Goal: Task Accomplishment & Management: Manage account settings

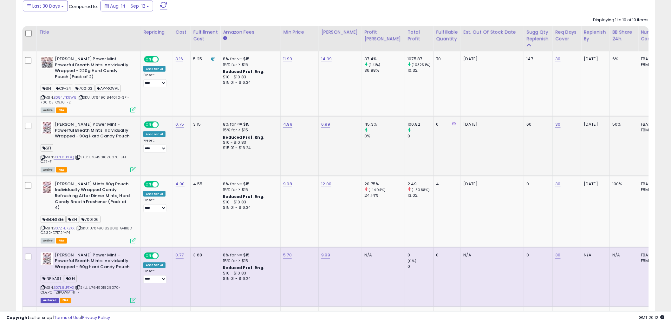
scroll to position [70, 0]
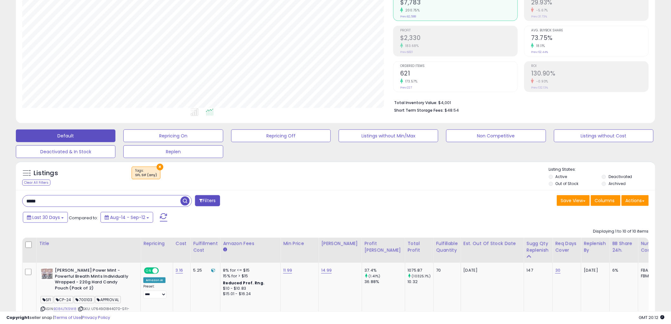
drag, startPoint x: 15, startPoint y: 200, endPoint x: -50, endPoint y: 199, distance: 65.0
click at [0, 199] on html "Unable to login Retrieving listings data.. has not yet accepted the Terms of Us…" at bounding box center [335, 92] width 671 height 324
paste input "*****"
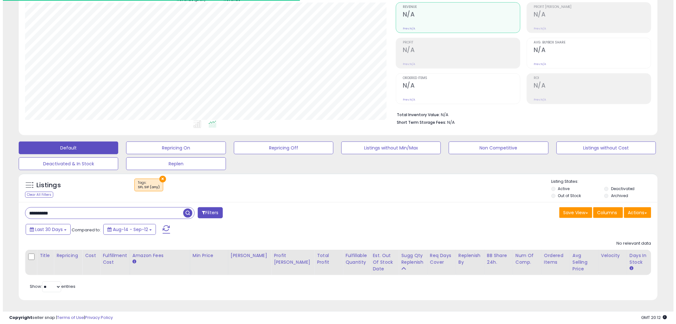
scroll to position [130, 371]
click at [158, 176] on button "×" at bounding box center [160, 179] width 7 height 7
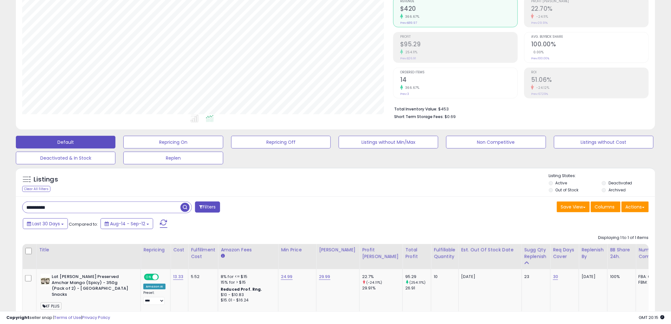
drag, startPoint x: 69, startPoint y: 210, endPoint x: -45, endPoint y: 207, distance: 114.2
click at [0, 207] on html "Unable to login Retrieving listings data.. has not yet accepted the Terms of Us…" at bounding box center [335, 98] width 671 height 324
paste input "text"
click at [184, 205] on span "button" at bounding box center [184, 207] width 9 height 9
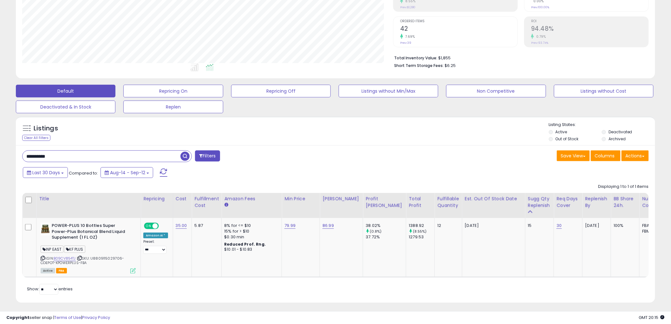
scroll to position [123, 0]
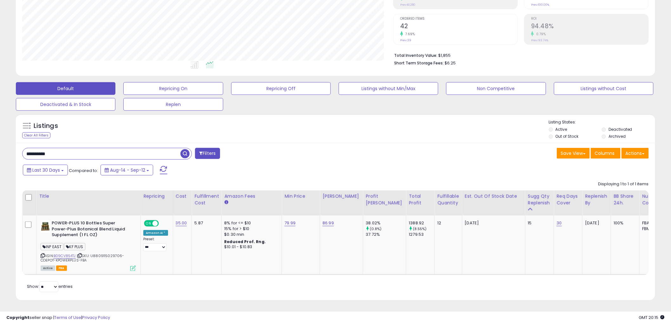
click at [187, 149] on span "button" at bounding box center [184, 153] width 9 height 9
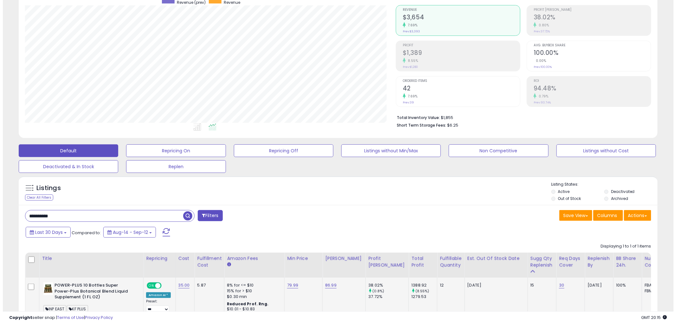
scroll to position [52, 0]
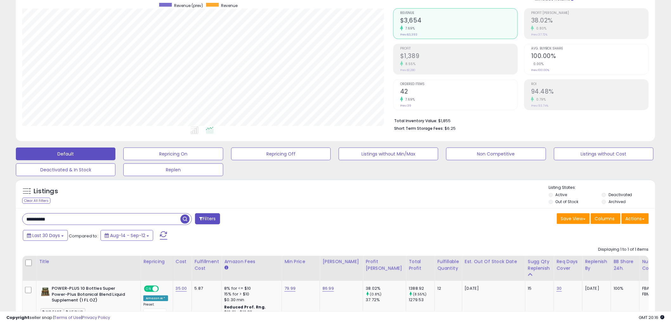
drag, startPoint x: 4, startPoint y: 204, endPoint x: -24, endPoint y: 201, distance: 28.4
click at [0, 201] on html "Unable to login Retrieving listings data.. has not yet accepted the Terms of Us…" at bounding box center [335, 110] width 671 height 324
paste input "text"
type input "**********"
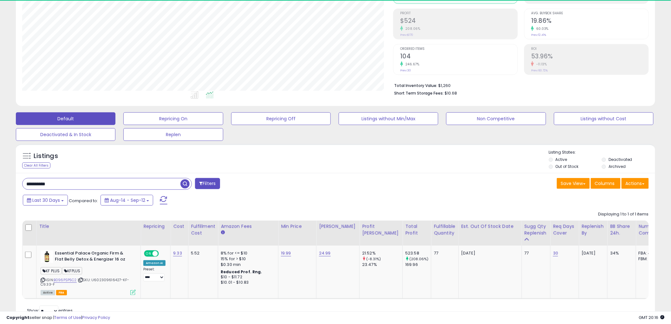
scroll to position [130, 371]
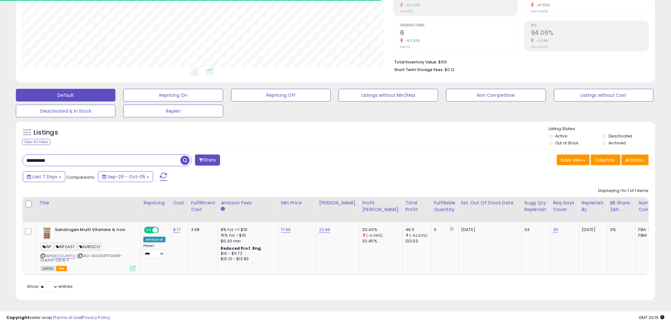
scroll to position [130, 371]
drag, startPoint x: 64, startPoint y: 156, endPoint x: -47, endPoint y: 155, distance: 110.9
click at [0, 155] on html "Unable to login Retrieving listings data.. has not yet accepted the Terms of Us…" at bounding box center [335, 51] width 671 height 324
paste input "text"
type input "**********"
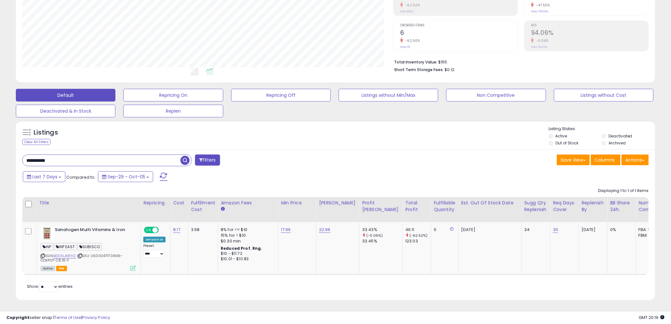
click at [181, 156] on span "button" at bounding box center [184, 160] width 9 height 9
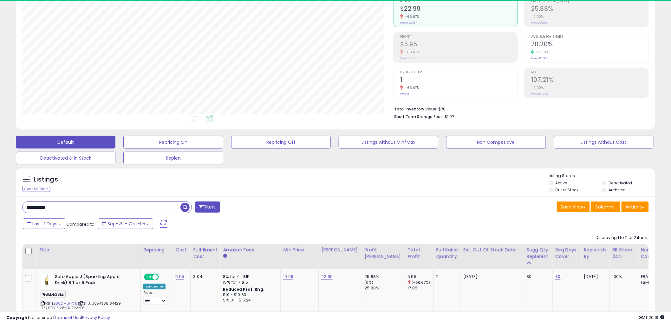
scroll to position [130, 374]
click at [183, 205] on span "button" at bounding box center [184, 207] width 9 height 9
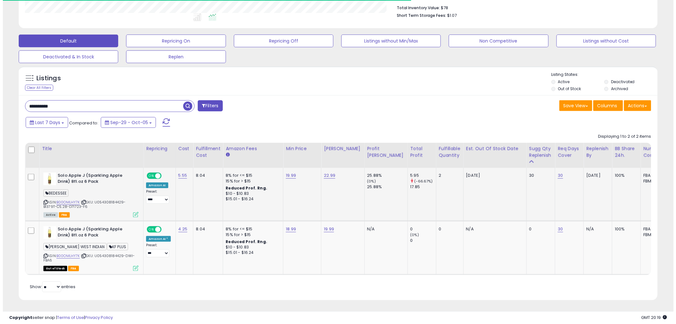
scroll to position [130, 371]
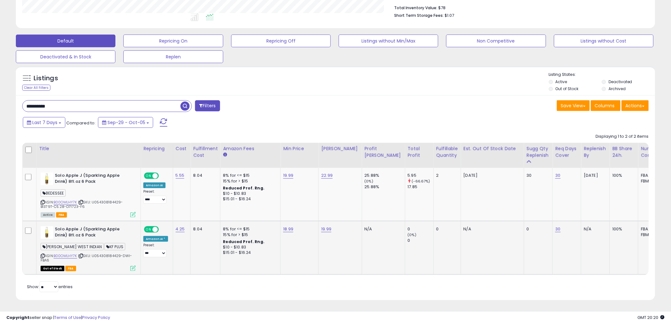
click at [104, 243] on span "KF PLUS" at bounding box center [114, 246] width 21 height 7
copy span "KF PLUS"
click at [216, 102] on button "Filters" at bounding box center [207, 105] width 25 height 11
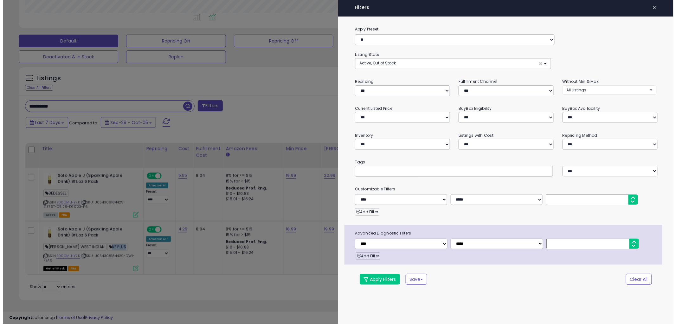
scroll to position [130, 374]
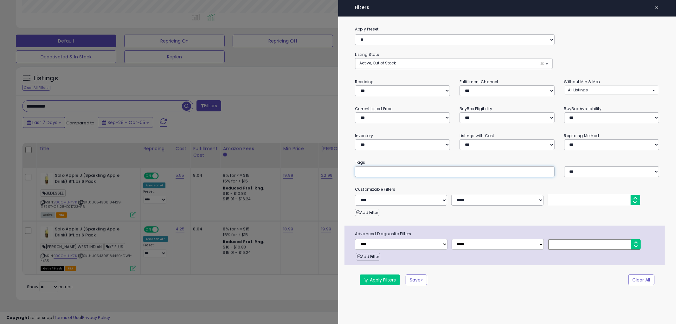
click at [394, 169] on input "text" at bounding box center [406, 171] width 95 height 6
paste input "*******"
type input "*******"
type input "*"
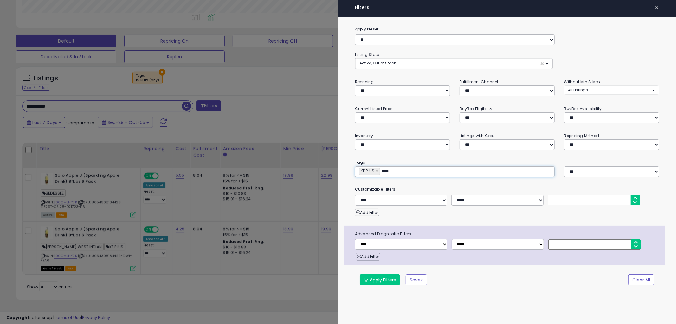
type input "******"
type input "**********"
click at [373, 278] on button "Apply Filters" at bounding box center [380, 279] width 40 height 11
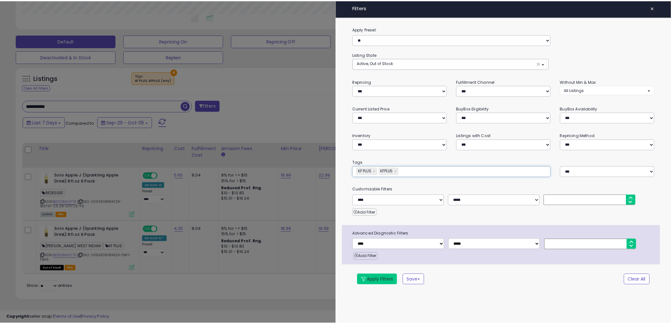
scroll to position [64, 0]
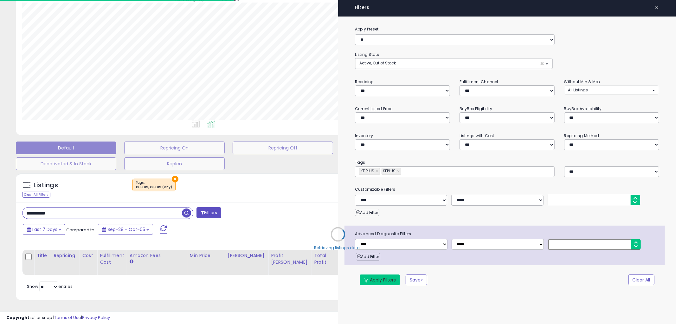
type input "**********"
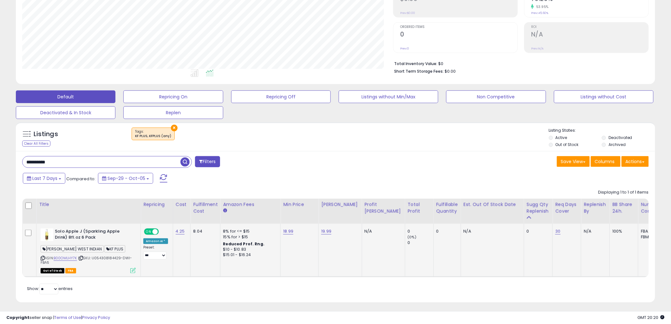
scroll to position [117, 0]
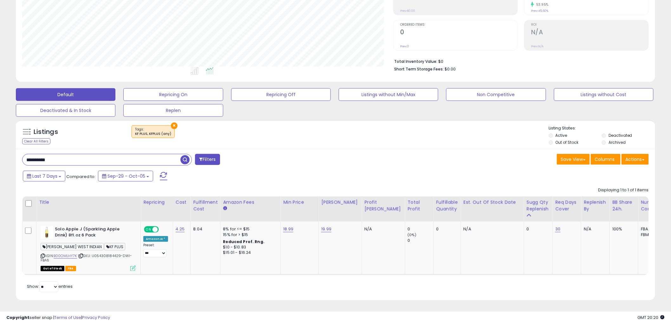
drag, startPoint x: 79, startPoint y: 148, endPoint x: -22, endPoint y: 147, distance: 101.4
click at [0, 147] on html "Unable to login Retrieving listings data.. has not yet accepted the Terms of Us…" at bounding box center [335, 50] width 671 height 324
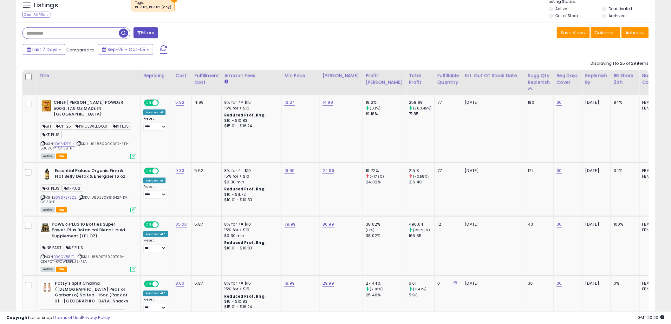
scroll to position [240, 0]
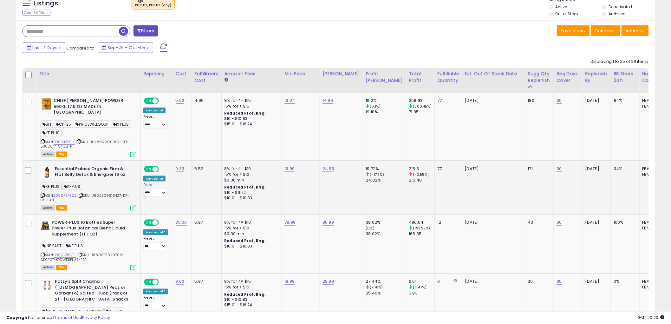
drag, startPoint x: 42, startPoint y: 187, endPoint x: 37, endPoint y: 183, distance: 6.7
click at [43, 193] on icon at bounding box center [43, 194] width 4 height 3
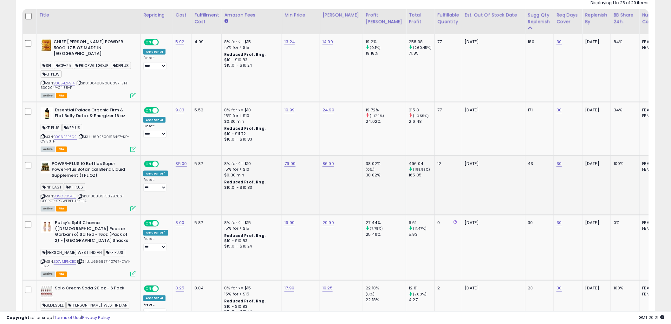
scroll to position [346, 0]
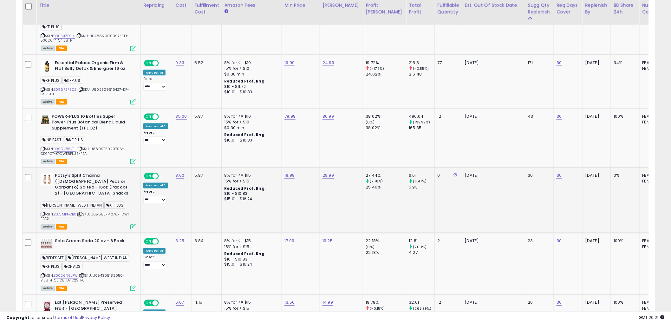
click at [41, 212] on icon at bounding box center [43, 213] width 4 height 3
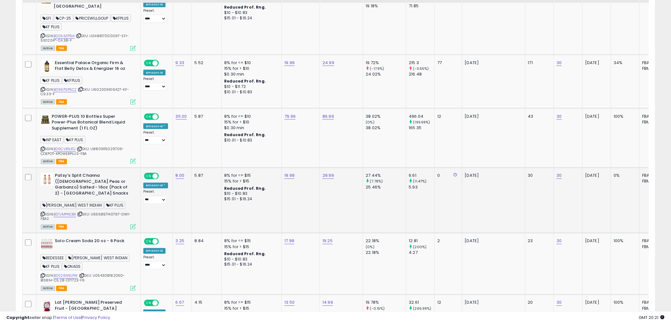
scroll to position [240, 0]
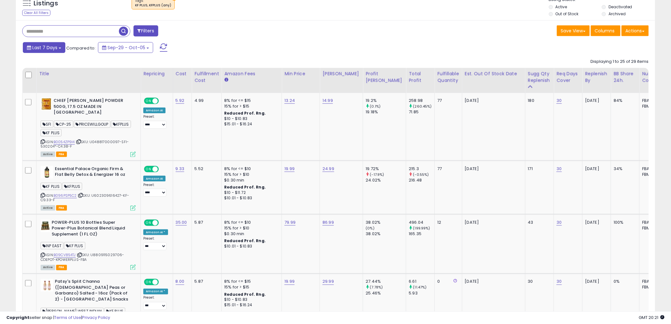
click at [53, 45] on span "Last 7 Days" at bounding box center [44, 47] width 25 height 6
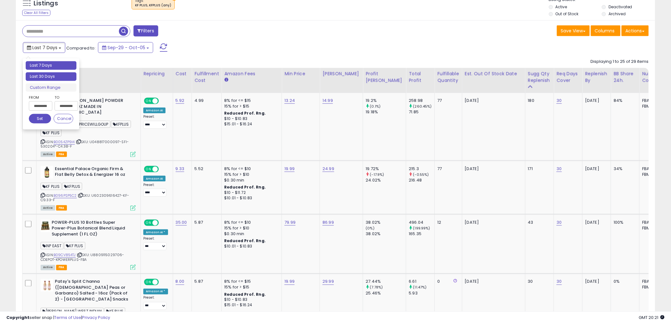
type input "**********"
click at [52, 74] on li "Last 30 Days" at bounding box center [51, 76] width 51 height 9
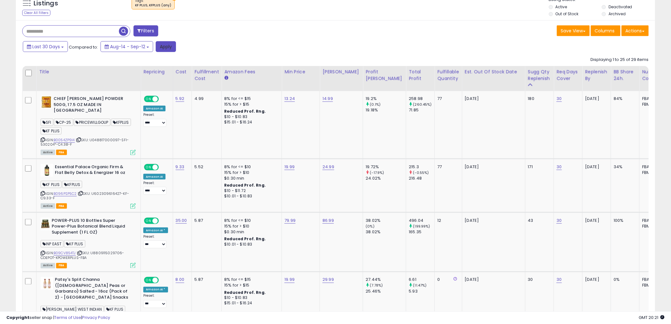
click at [164, 45] on button "Apply" at bounding box center [166, 46] width 20 height 11
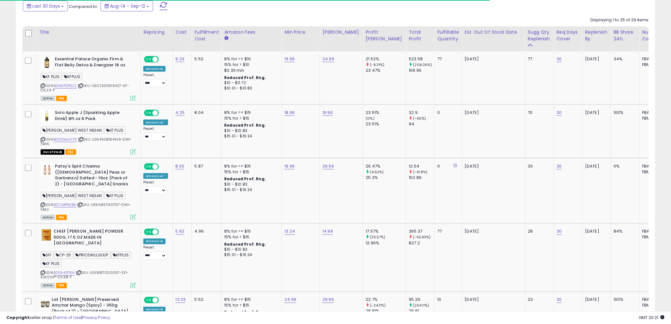
scroll to position [130, 371]
drag, startPoint x: 42, startPoint y: 198, endPoint x: 13, endPoint y: 189, distance: 30.4
click at [42, 203] on icon at bounding box center [43, 204] width 4 height 3
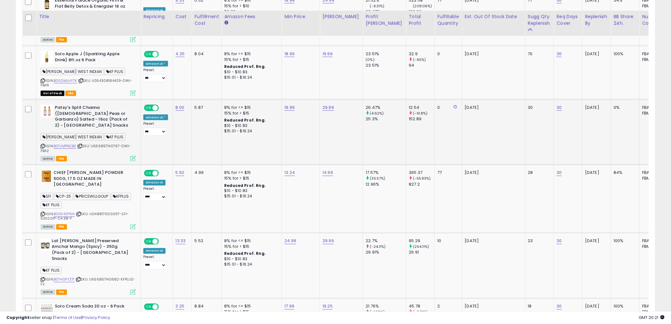
scroll to position [352, 0]
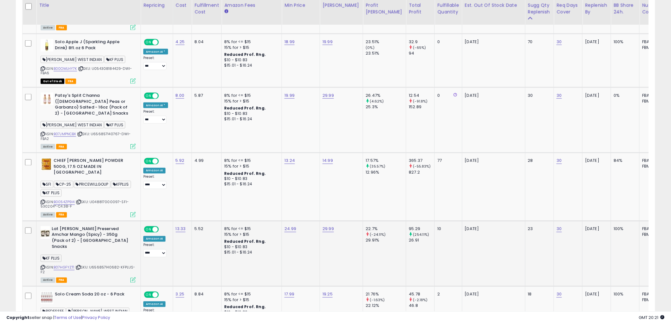
drag, startPoint x: 43, startPoint y: 247, endPoint x: 37, endPoint y: 243, distance: 6.5
click at [43, 266] on icon at bounding box center [43, 267] width 4 height 3
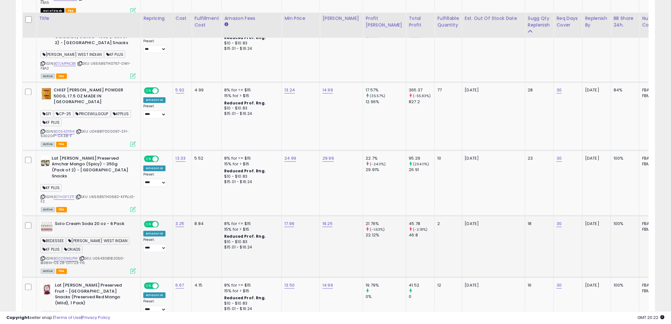
scroll to position [458, 0]
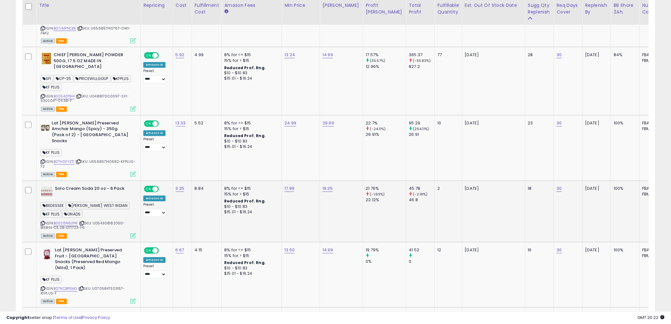
click at [41, 222] on icon at bounding box center [43, 223] width 4 height 3
drag, startPoint x: 43, startPoint y: 261, endPoint x: 1, endPoint y: 244, distance: 45.9
click at [43, 287] on icon at bounding box center [43, 288] width 4 height 3
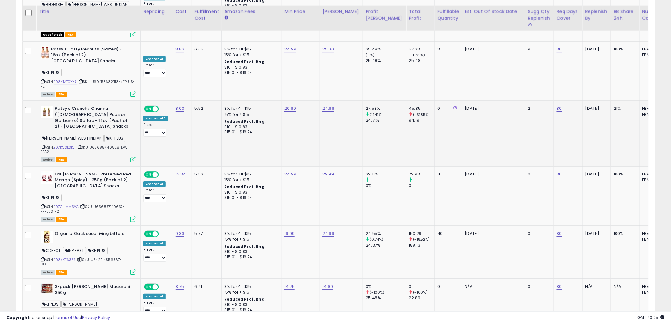
scroll to position [915, 0]
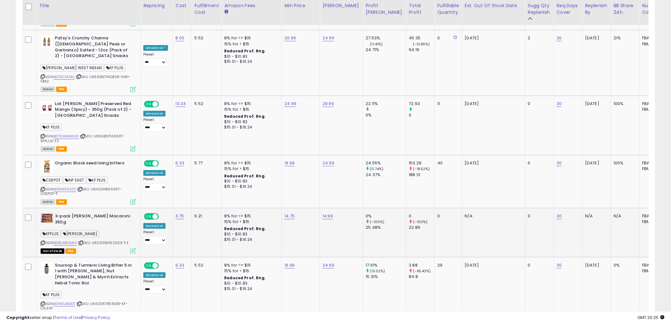
click at [43, 241] on icon at bounding box center [43, 242] width 4 height 3
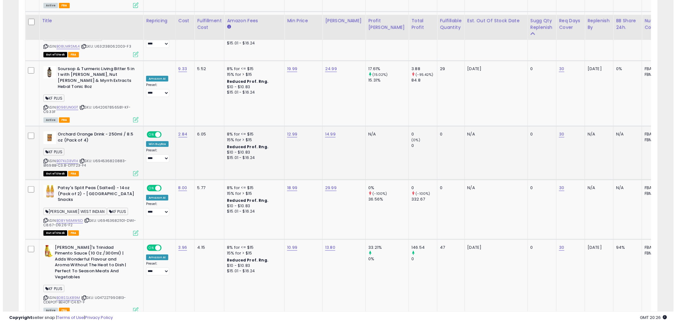
scroll to position [1127, 0]
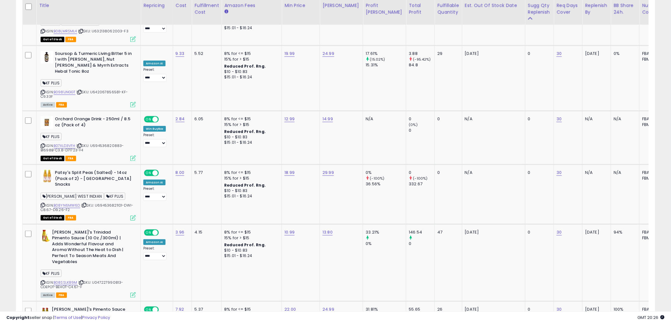
drag, startPoint x: 42, startPoint y: 173, endPoint x: 2, endPoint y: 175, distance: 40.3
click at [42, 203] on icon at bounding box center [43, 204] width 4 height 3
click at [67, 203] on link "B08YN6MW6D" at bounding box center [67, 205] width 27 height 5
click at [129, 215] on div "Out of Stock FBA" at bounding box center [88, 217] width 95 height 4
click at [134, 215] on icon at bounding box center [132, 217] width 5 height 5
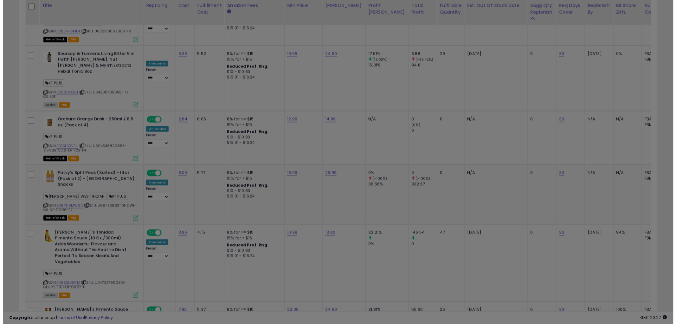
scroll to position [130, 374]
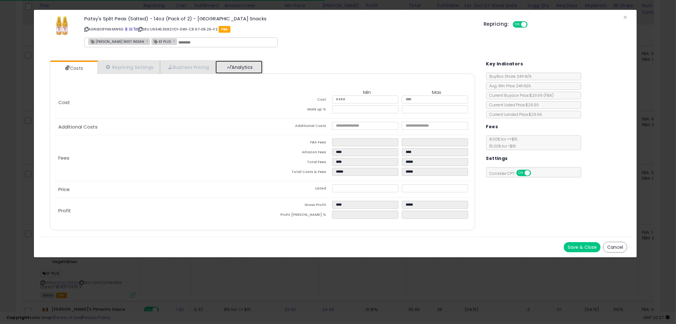
click at [245, 67] on link "Analytics" at bounding box center [239, 67] width 47 height 13
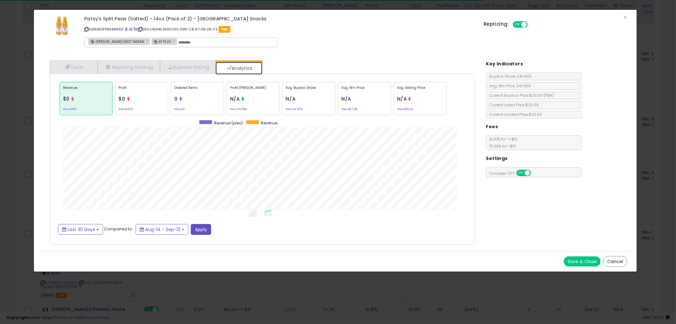
scroll to position [195, 438]
click at [195, 100] on div "Ordered Items 0 Prev: 32" at bounding box center [197, 98] width 53 height 33
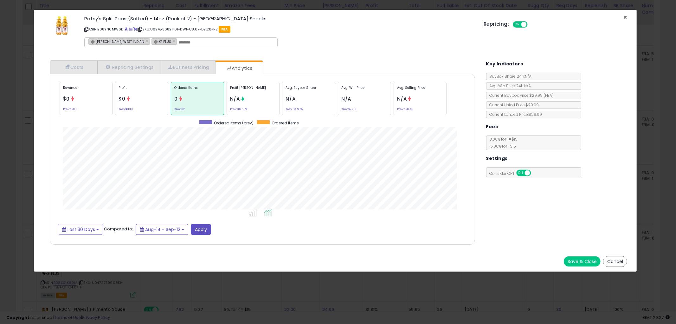
click at [625, 17] on span "×" at bounding box center [625, 17] width 4 height 9
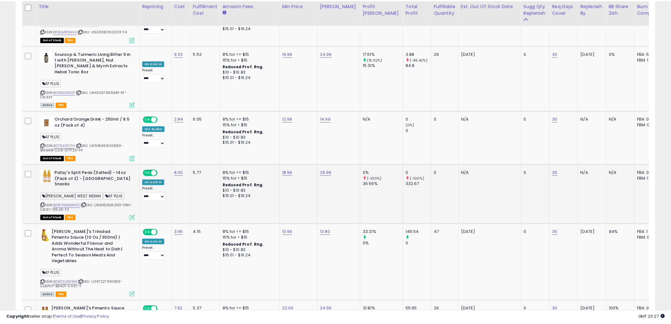
scroll to position [316836, 316595]
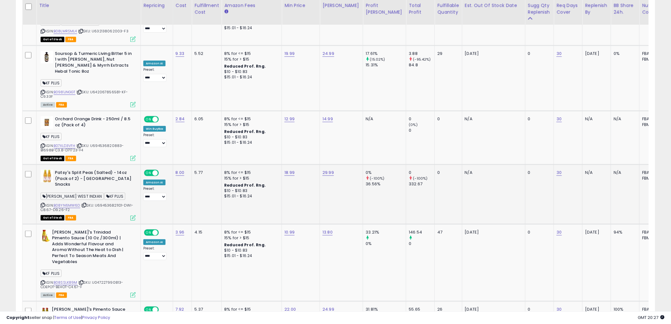
click at [43, 203] on icon at bounding box center [43, 204] width 4 height 3
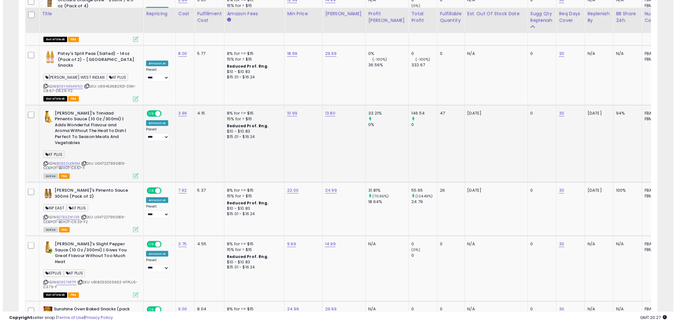
scroll to position [1268, 0]
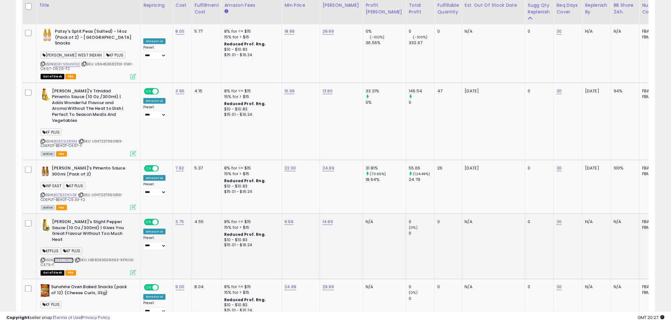
click at [66, 257] on link "B08ST4RTP1" at bounding box center [64, 259] width 20 height 5
click at [42, 258] on icon at bounding box center [43, 259] width 4 height 3
click at [131, 270] on icon at bounding box center [132, 272] width 5 height 5
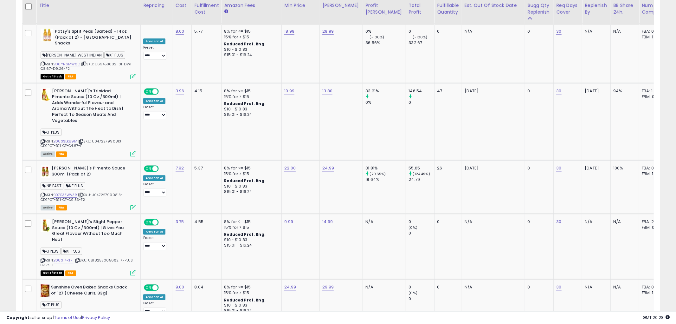
scroll to position [130, 374]
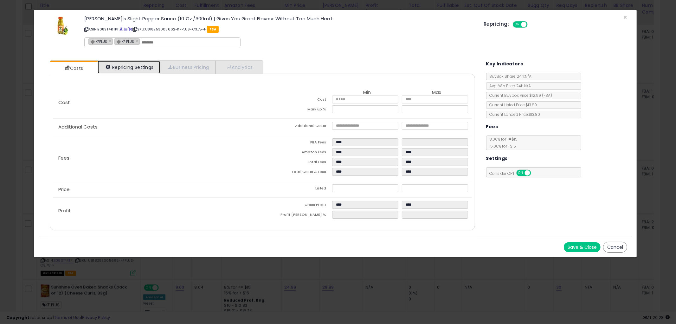
click at [127, 70] on link "Repricing Settings" at bounding box center [129, 67] width 63 height 13
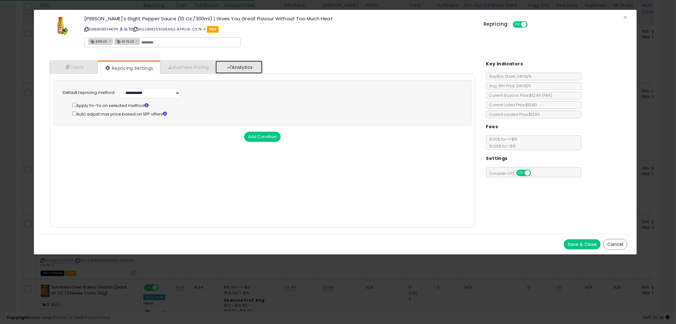
click at [261, 72] on link "Analytics" at bounding box center [239, 67] width 47 height 13
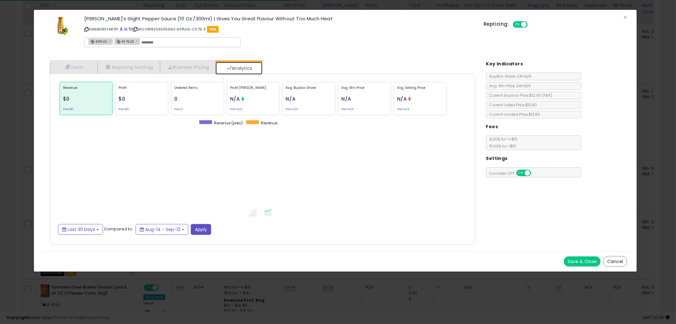
scroll to position [195, 438]
click at [92, 227] on span "Last 30 Days" at bounding box center [82, 229] width 28 height 6
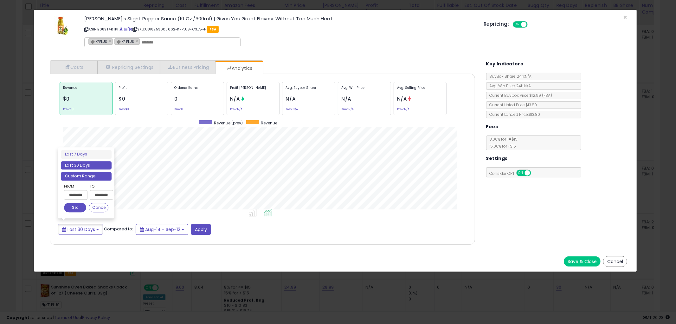
click at [86, 177] on li "Custom Range" at bounding box center [86, 176] width 51 height 9
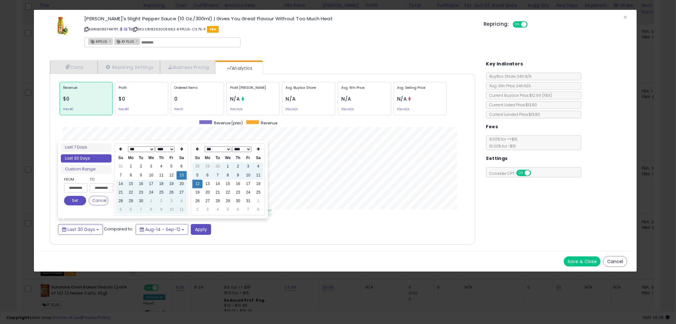
drag, startPoint x: 141, startPoint y: 148, endPoint x: 140, endPoint y: 151, distance: 3.2
click at [141, 148] on select "*** *** *** *** *** *** *** *** *** *** *** ***" at bounding box center [141, 149] width 27 height 6
click at [151, 167] on td "1" at bounding box center [151, 166] width 10 height 9
type input "**********"
click at [81, 203] on button "Set" at bounding box center [75, 201] width 22 height 10
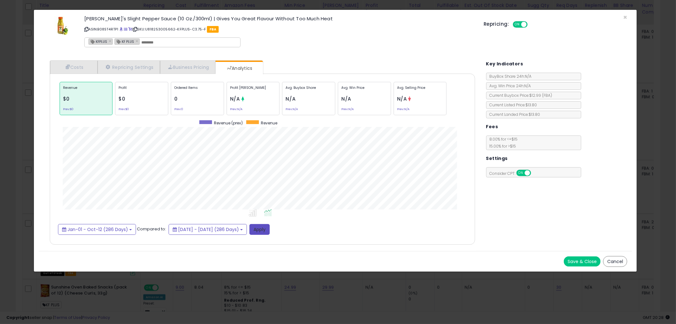
click at [270, 226] on button "Apply" at bounding box center [259, 229] width 20 height 11
click at [204, 97] on div "Ordered Items 167 Prev: 168" at bounding box center [197, 98] width 53 height 33
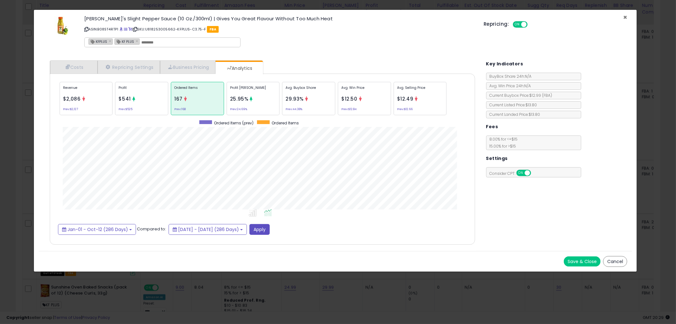
click at [624, 15] on span "×" at bounding box center [625, 17] width 4 height 9
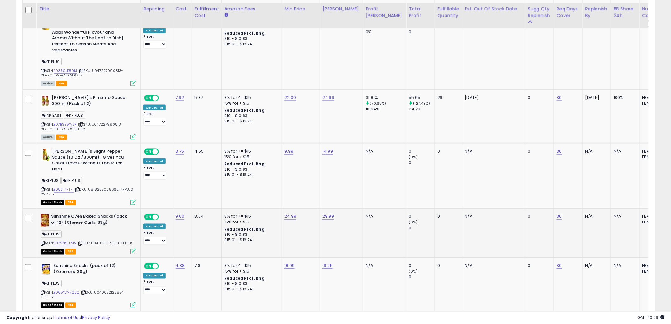
scroll to position [1373, 0]
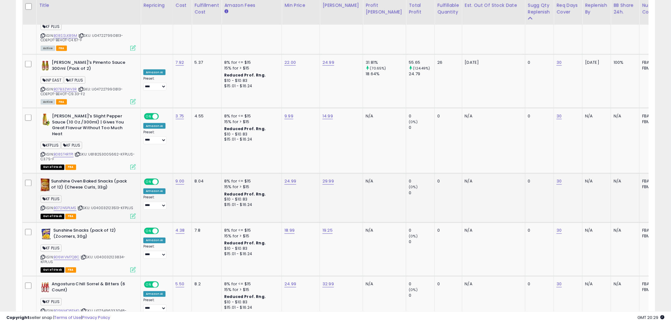
click at [42, 206] on icon at bounding box center [43, 207] width 4 height 3
drag, startPoint x: 43, startPoint y: 211, endPoint x: 3, endPoint y: 223, distance: 41.5
click at [43, 255] on icon at bounding box center [43, 256] width 4 height 3
click at [63, 255] on link "B06WVM7Q8C" at bounding box center [67, 257] width 26 height 5
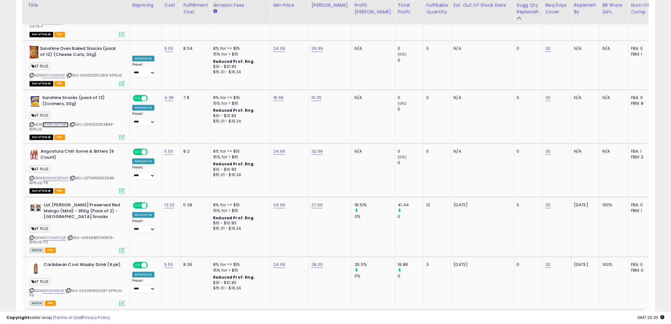
scroll to position [0, 0]
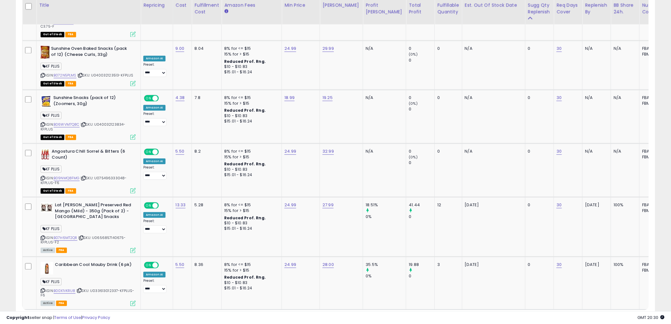
click at [619, 316] on link "2" at bounding box center [621, 321] width 11 height 11
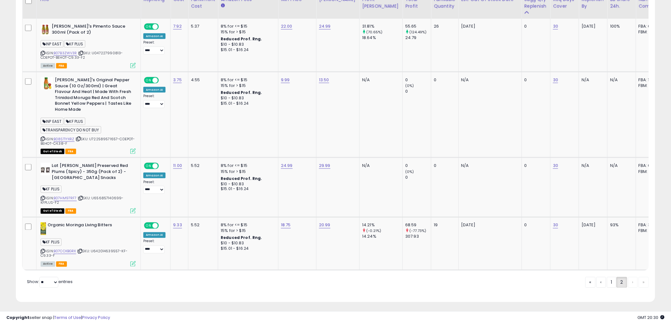
scroll to position [315, 0]
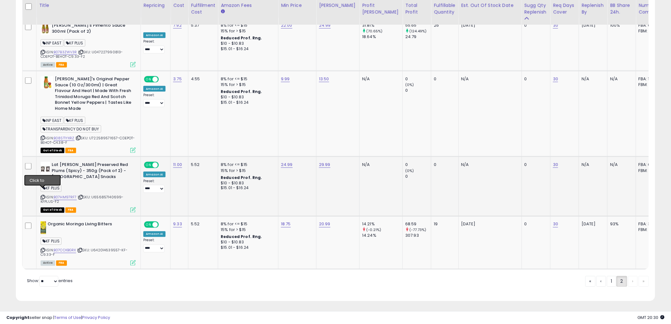
click at [43, 196] on icon at bounding box center [43, 197] width 4 height 3
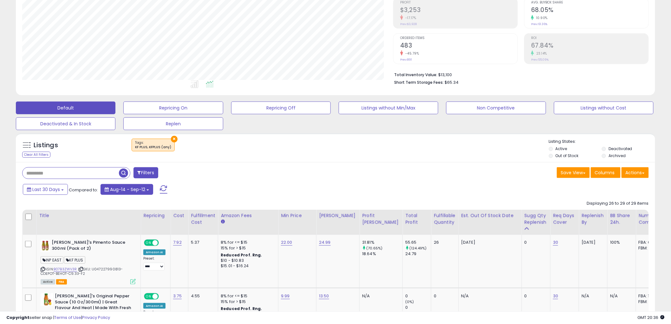
scroll to position [106, 0]
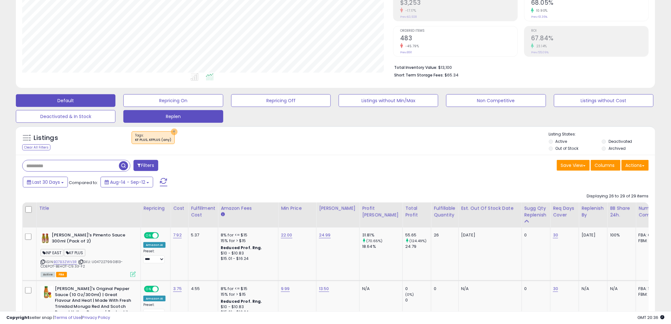
drag, startPoint x: 173, startPoint y: 129, endPoint x: 135, endPoint y: 148, distance: 42.1
click at [173, 129] on button "×" at bounding box center [174, 131] width 7 height 7
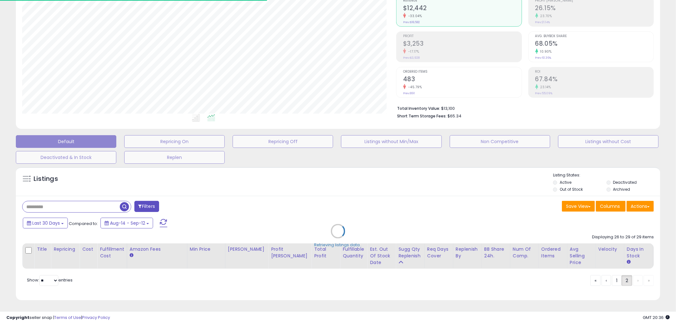
click at [55, 203] on div "Retrieving listings data.." at bounding box center [338, 236] width 654 height 144
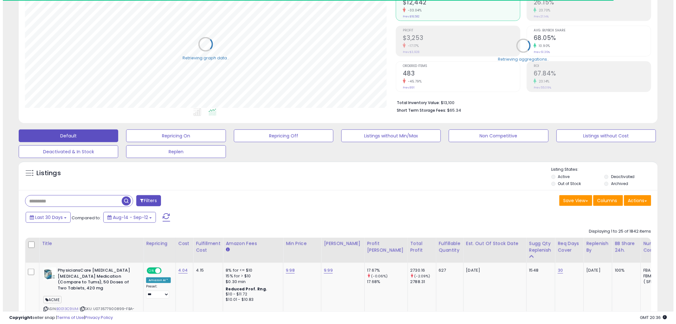
scroll to position [316836, 316595]
click at [55, 198] on input "text" at bounding box center [71, 200] width 96 height 11
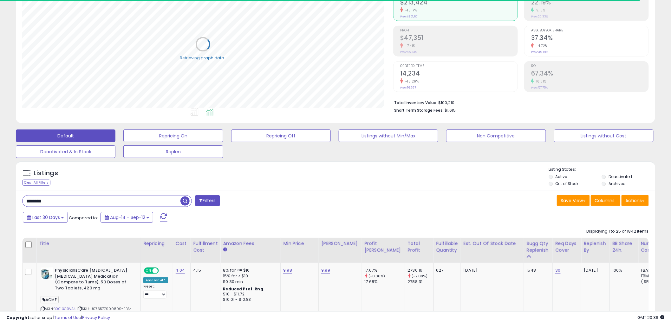
type input "********"
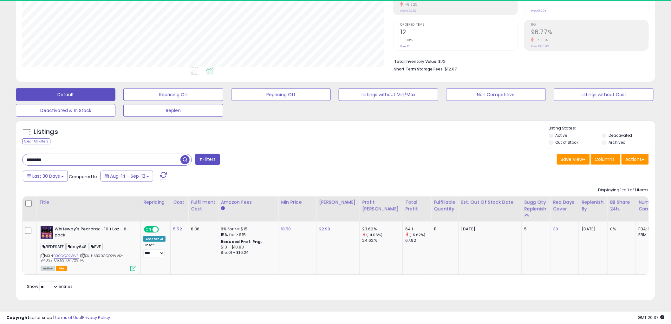
scroll to position [130, 371]
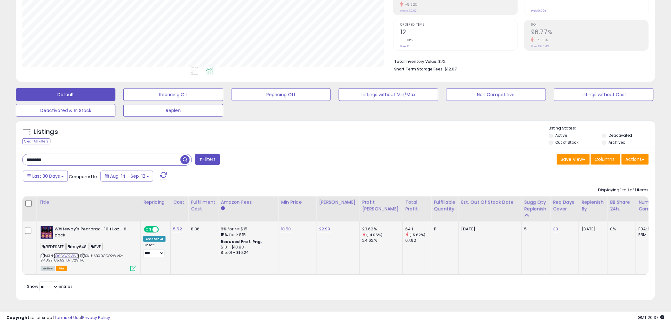
click at [64, 253] on link "B00CQO2WVS" at bounding box center [66, 255] width 25 height 5
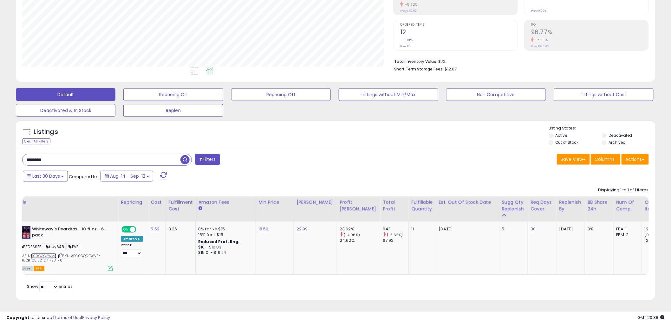
scroll to position [0, 16]
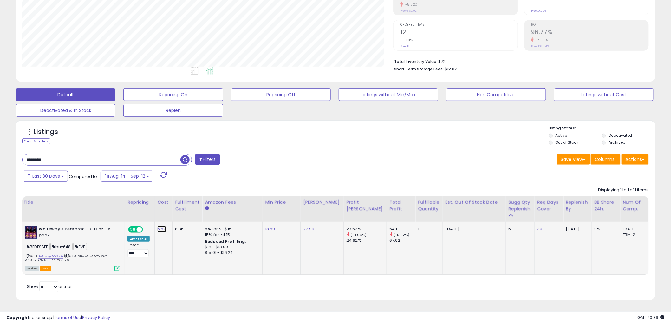
click at [159, 226] on link "5.52" at bounding box center [161, 229] width 9 height 6
drag, startPoint x: 155, startPoint y: 208, endPoint x: 84, endPoint y: 200, distance: 72.1
click at [84, 200] on table "Title Repricing" at bounding box center [436, 235] width 861 height 79
type input "****"
click button "submit" at bounding box center [178, 213] width 11 height 10
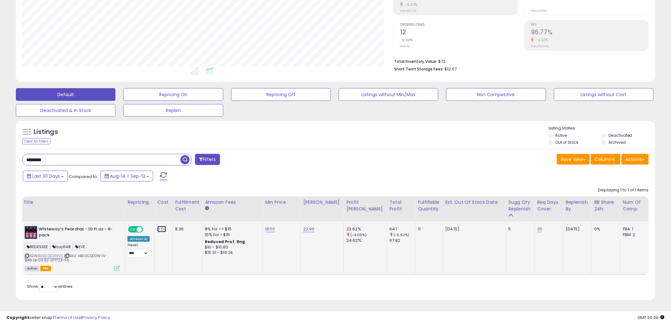
click at [164, 226] on link "6.50" at bounding box center [161, 229] width 9 height 6
drag, startPoint x: 154, startPoint y: 208, endPoint x: 77, endPoint y: 198, distance: 77.7
click at [82, 198] on table "Title Repricing" at bounding box center [436, 235] width 861 height 79
type input "****"
click button "submit" at bounding box center [178, 213] width 11 height 10
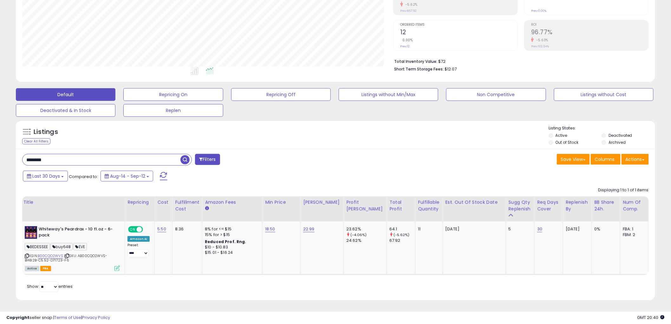
drag, startPoint x: 65, startPoint y: 155, endPoint x: -21, endPoint y: 147, distance: 85.7
click at [0, 147] on html "Unable to login Retrieving listings data.. has not yet accepted the Terms of Us…" at bounding box center [335, 50] width 671 height 324
type input "*******"
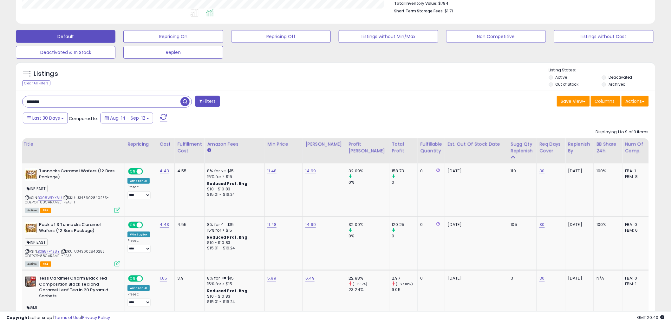
scroll to position [130, 371]
click at [48, 197] on link "B008WDIX6U" at bounding box center [50, 197] width 24 height 5
click at [25, 197] on icon at bounding box center [27, 197] width 4 height 3
click at [472, 222] on p "[DATE]" at bounding box center [475, 225] width 55 height 6
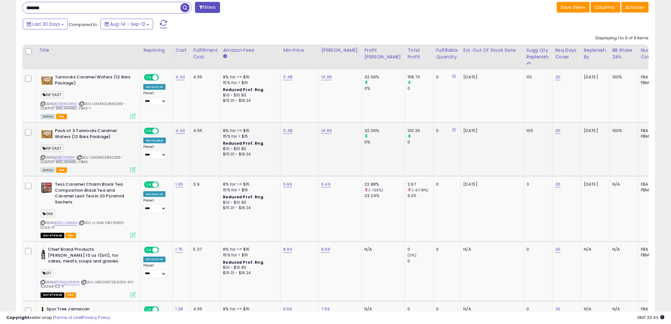
scroll to position [275, 0]
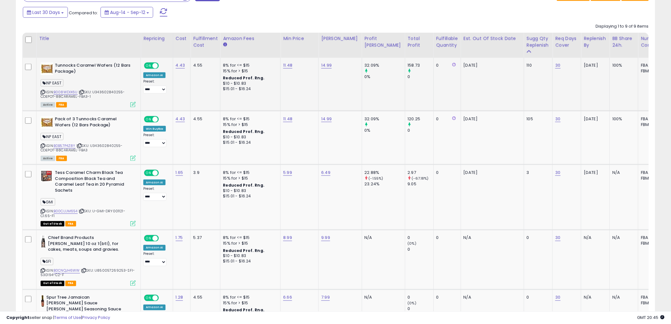
click at [336, 90] on td "14.99" at bounding box center [340, 84] width 43 height 53
